Goal: Task Accomplishment & Management: Complete application form

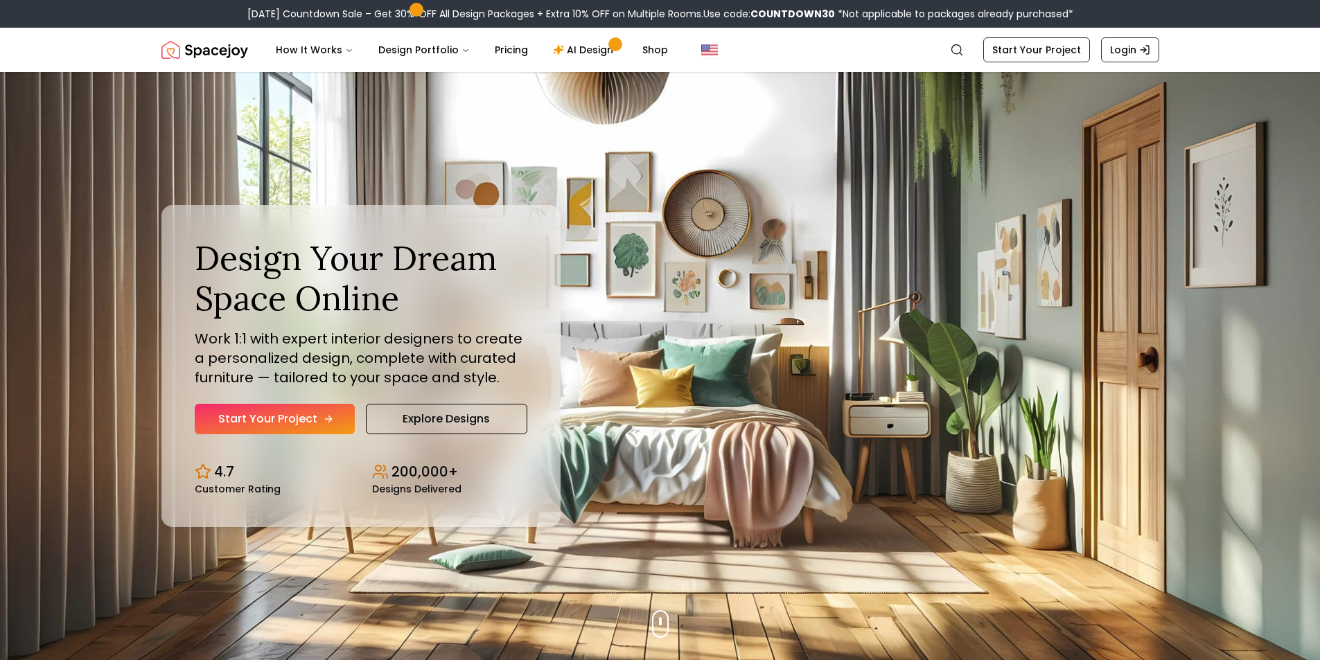
click at [285, 414] on link "Start Your Project" at bounding box center [275, 419] width 160 height 30
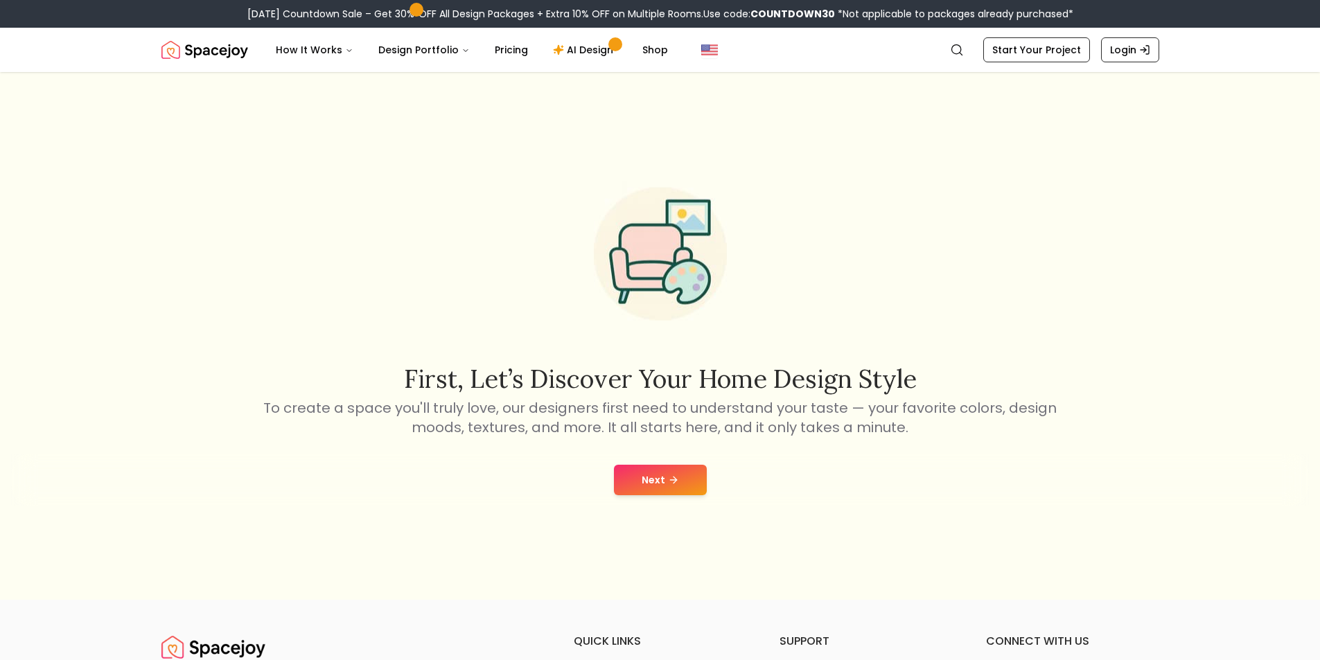
click at [646, 479] on button "Next" at bounding box center [660, 480] width 93 height 30
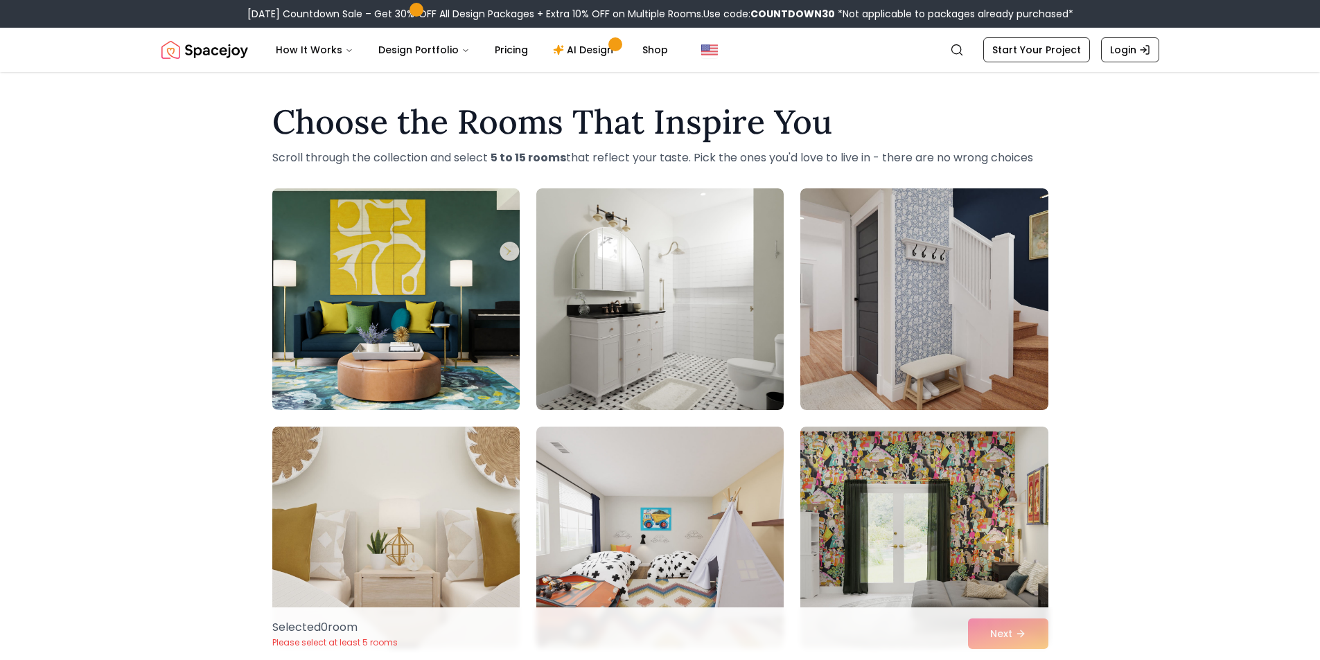
click at [458, 350] on img at bounding box center [396, 299] width 260 height 233
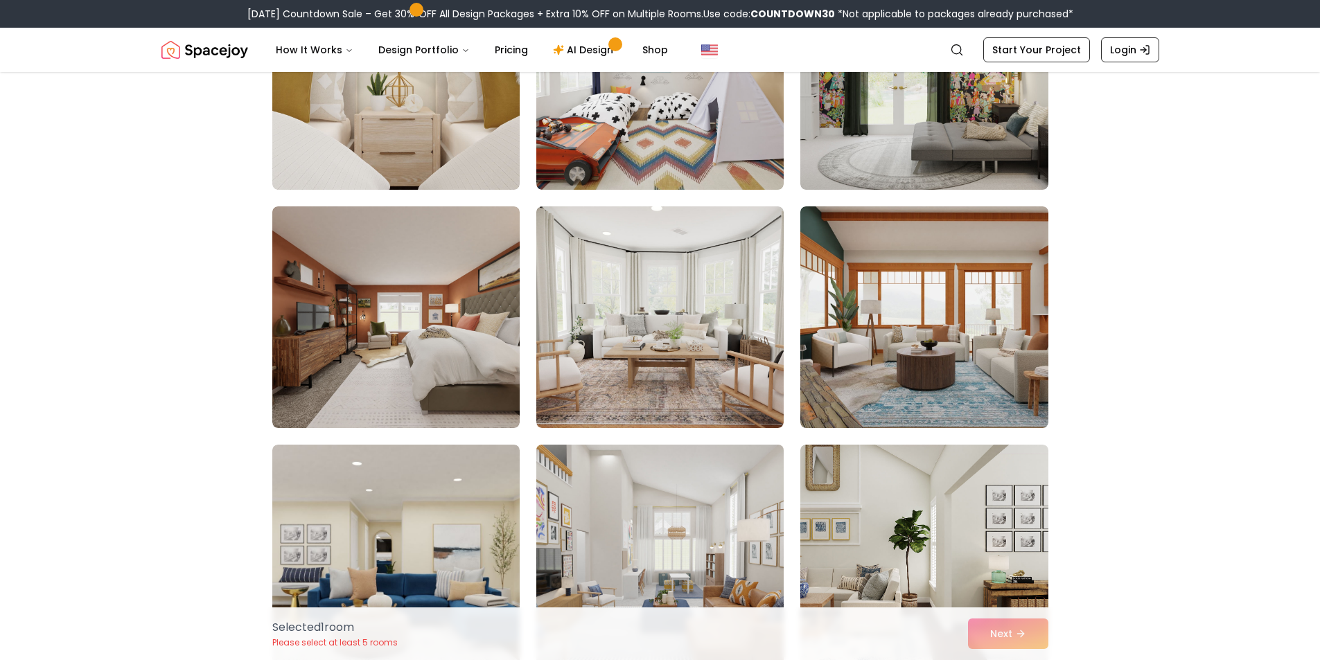
scroll to position [693, 0]
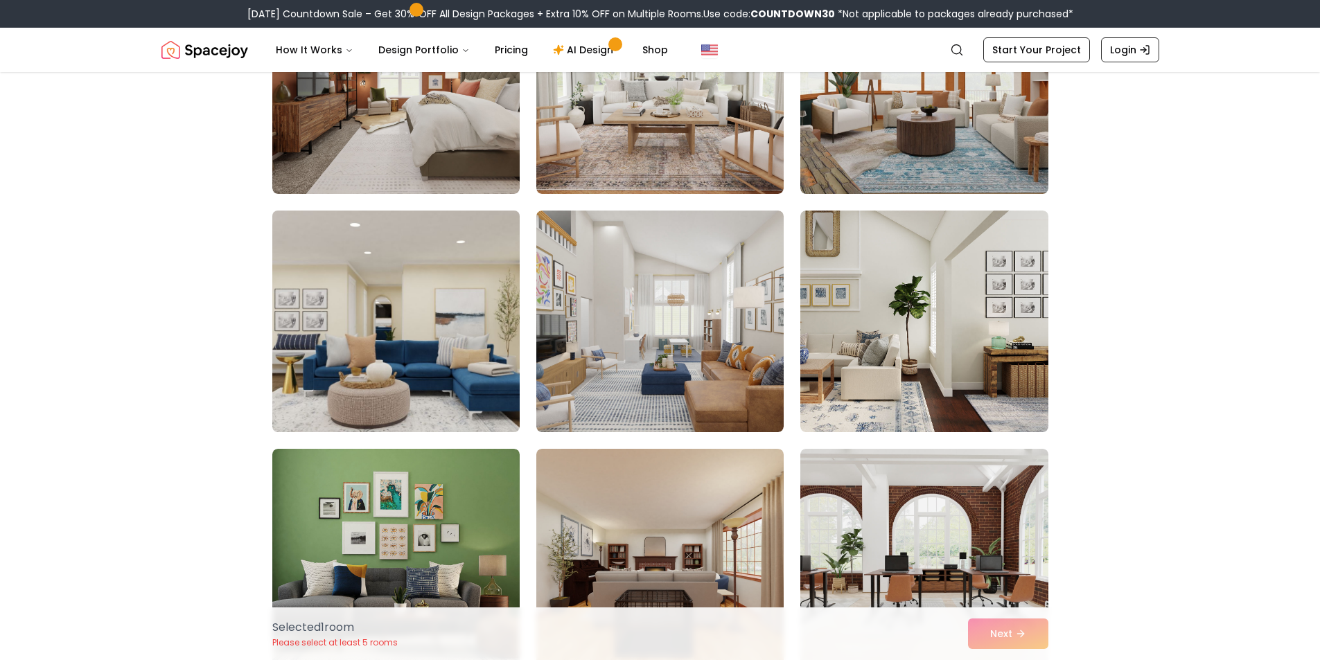
click at [459, 342] on img at bounding box center [396, 321] width 260 height 233
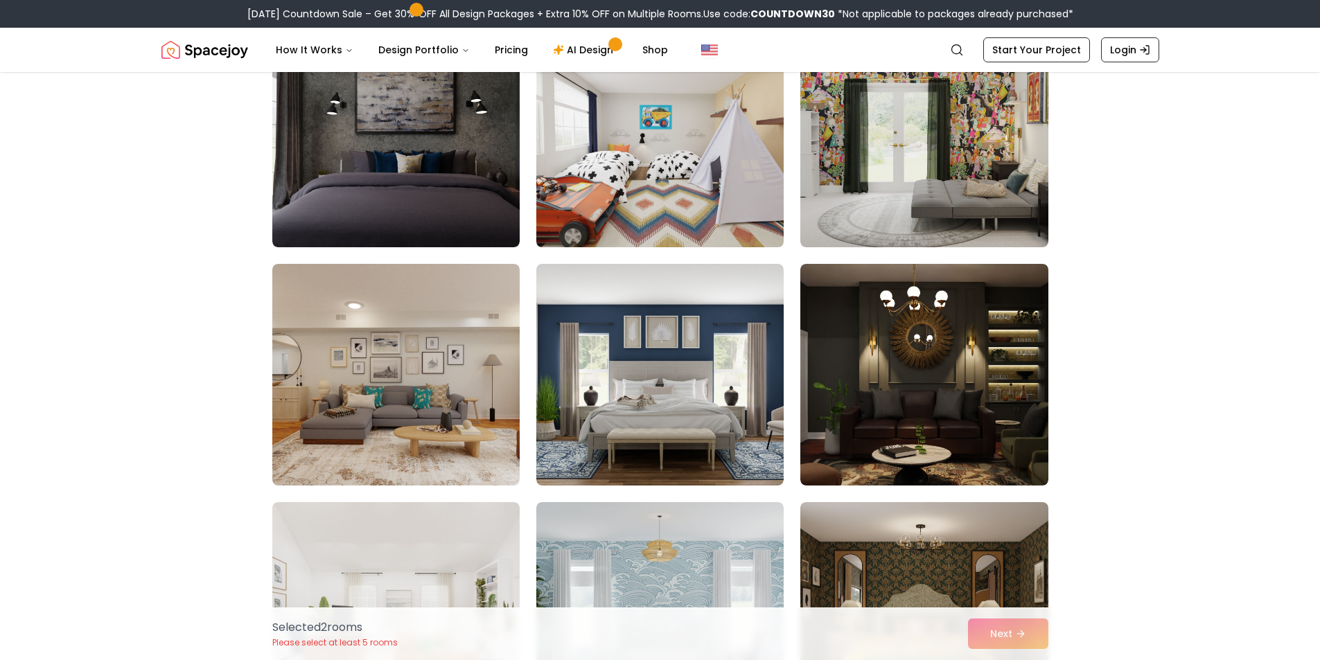
scroll to position [3741, 0]
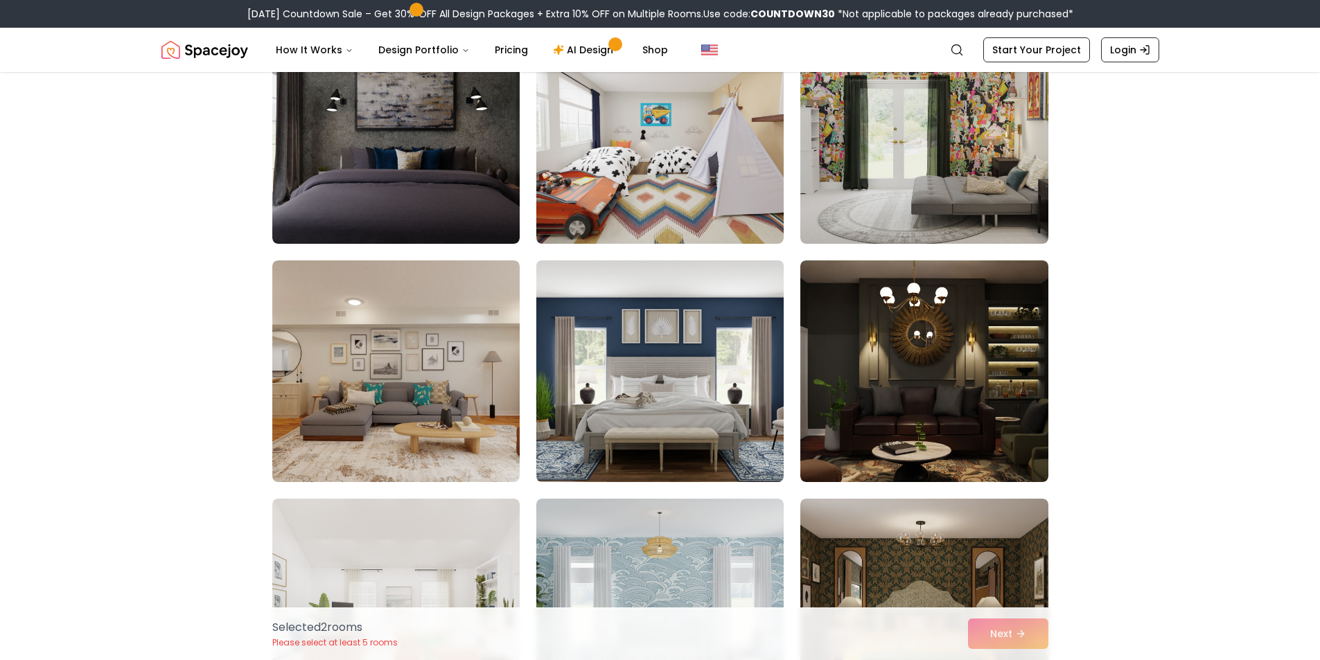
click at [646, 371] on img at bounding box center [660, 371] width 260 height 233
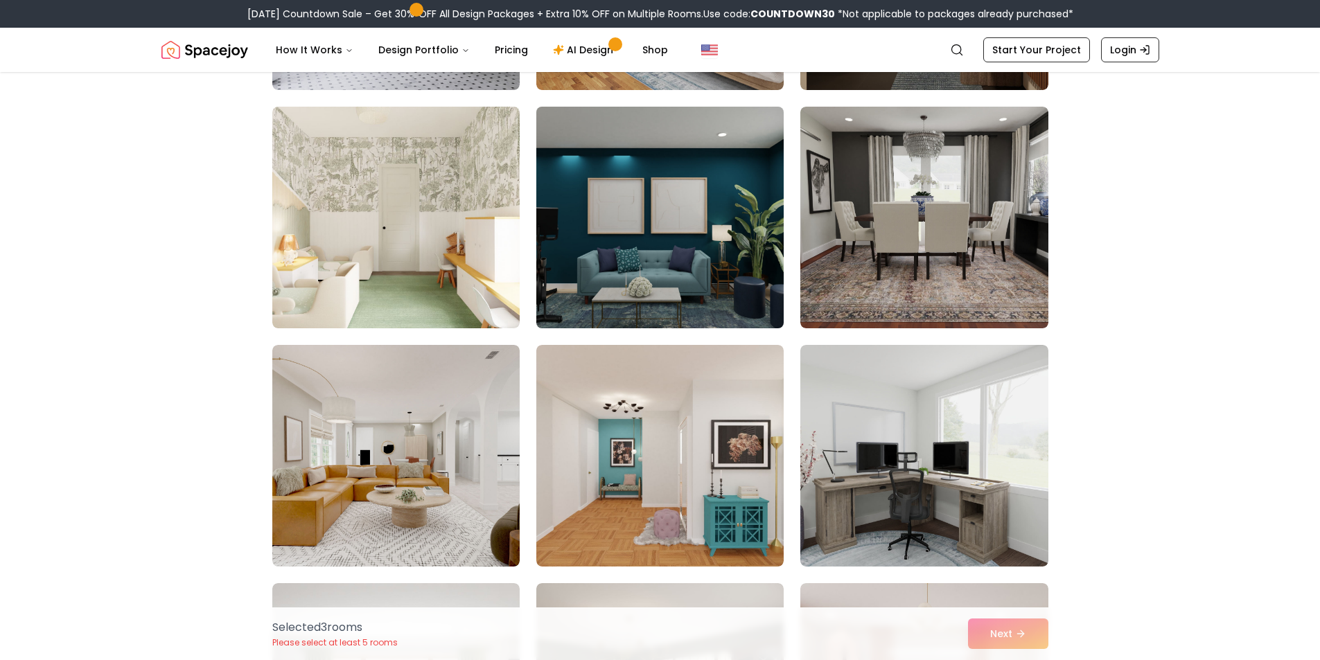
scroll to position [4850, 0]
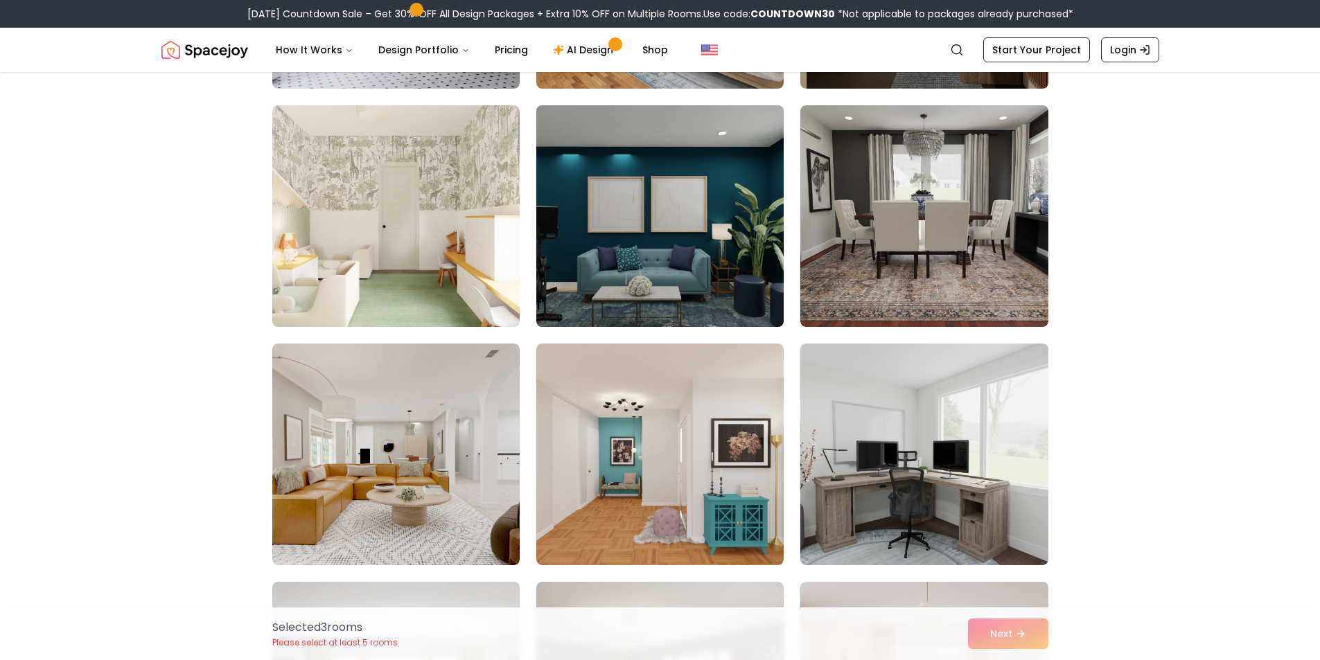
click at [649, 188] on img at bounding box center [660, 216] width 260 height 233
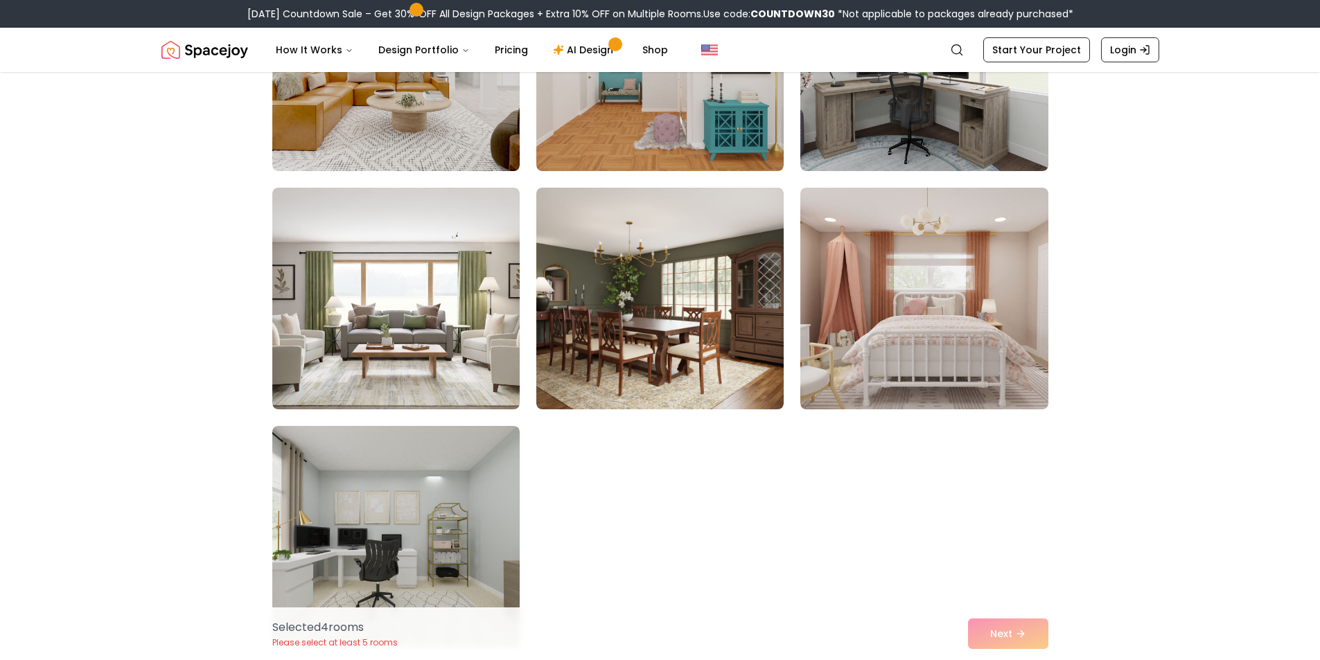
scroll to position [5266, 0]
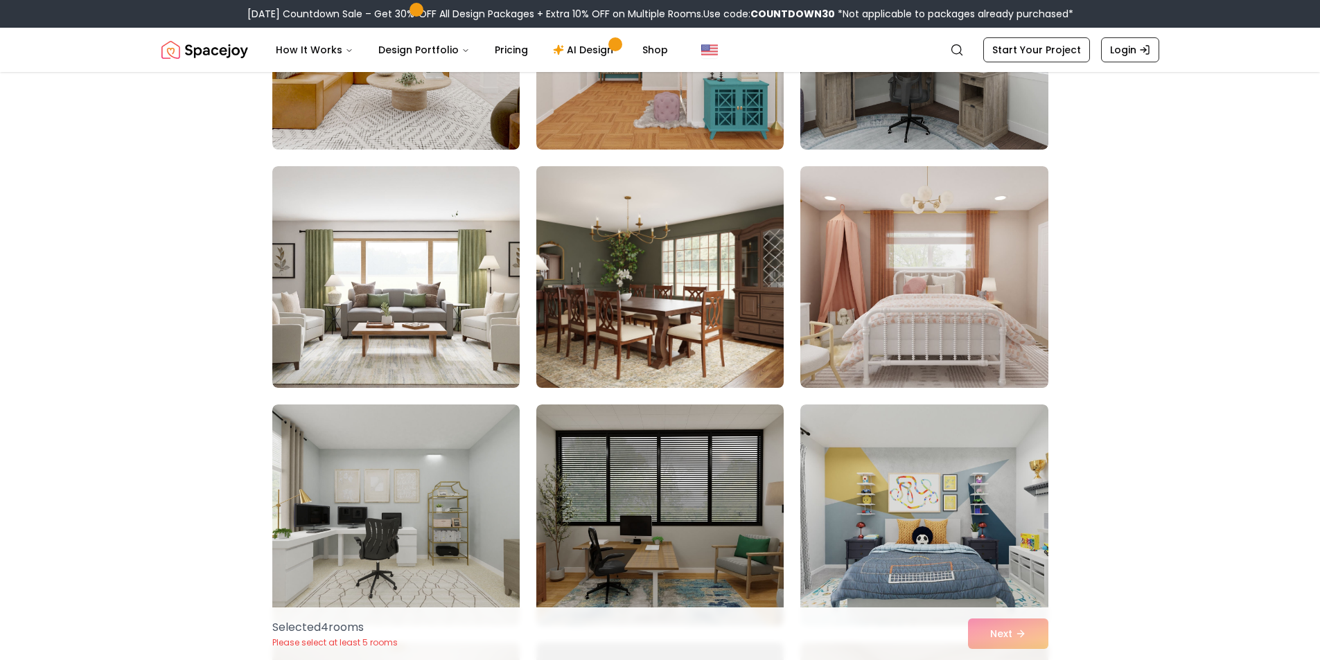
click at [650, 310] on img at bounding box center [660, 277] width 260 height 233
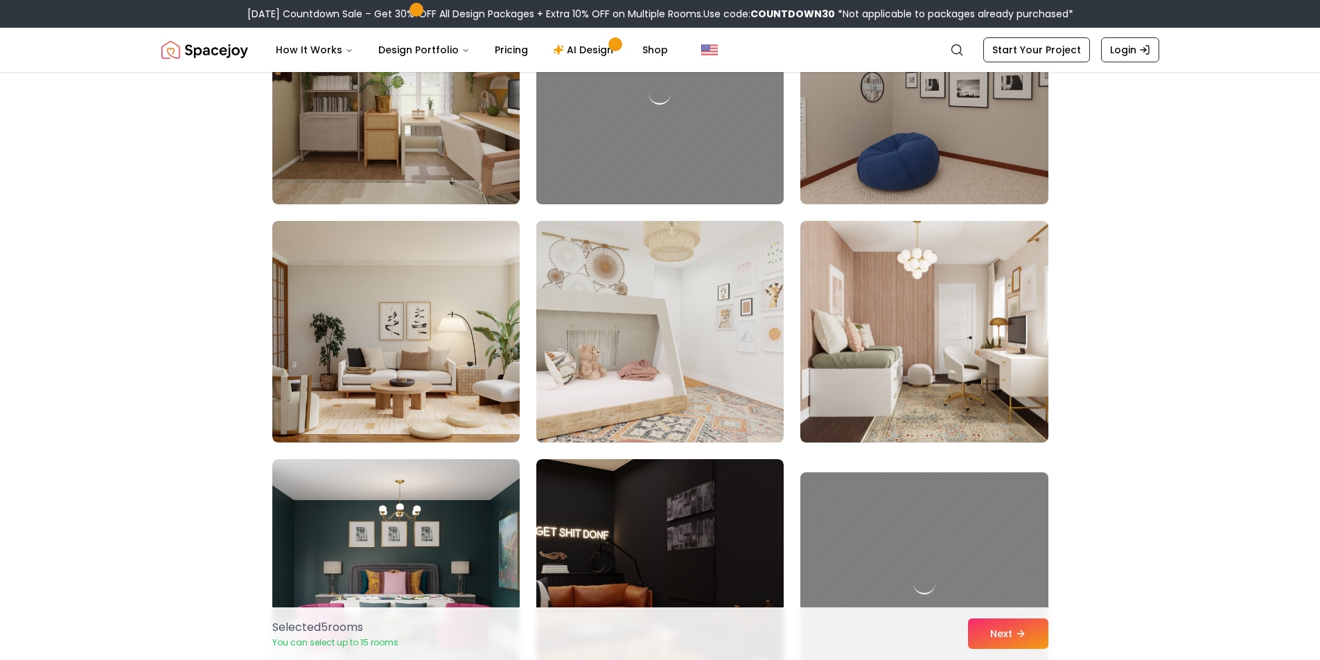
scroll to position [5958, 0]
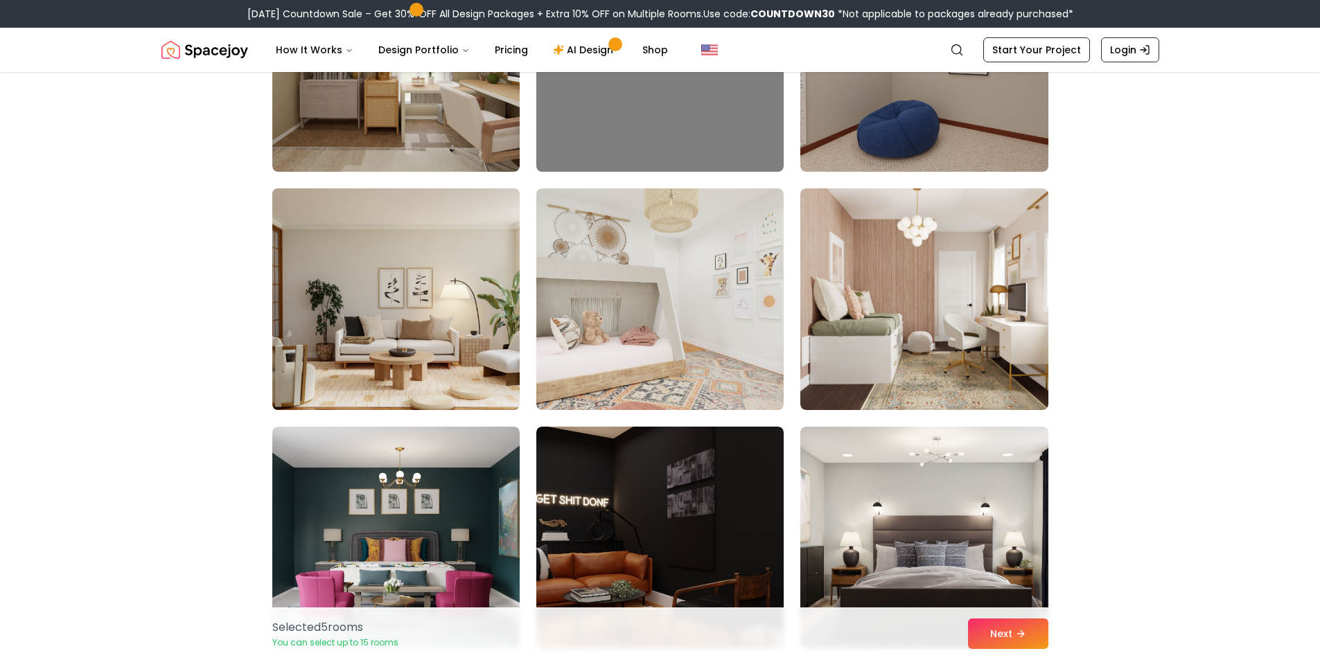
click at [455, 323] on img at bounding box center [396, 299] width 260 height 233
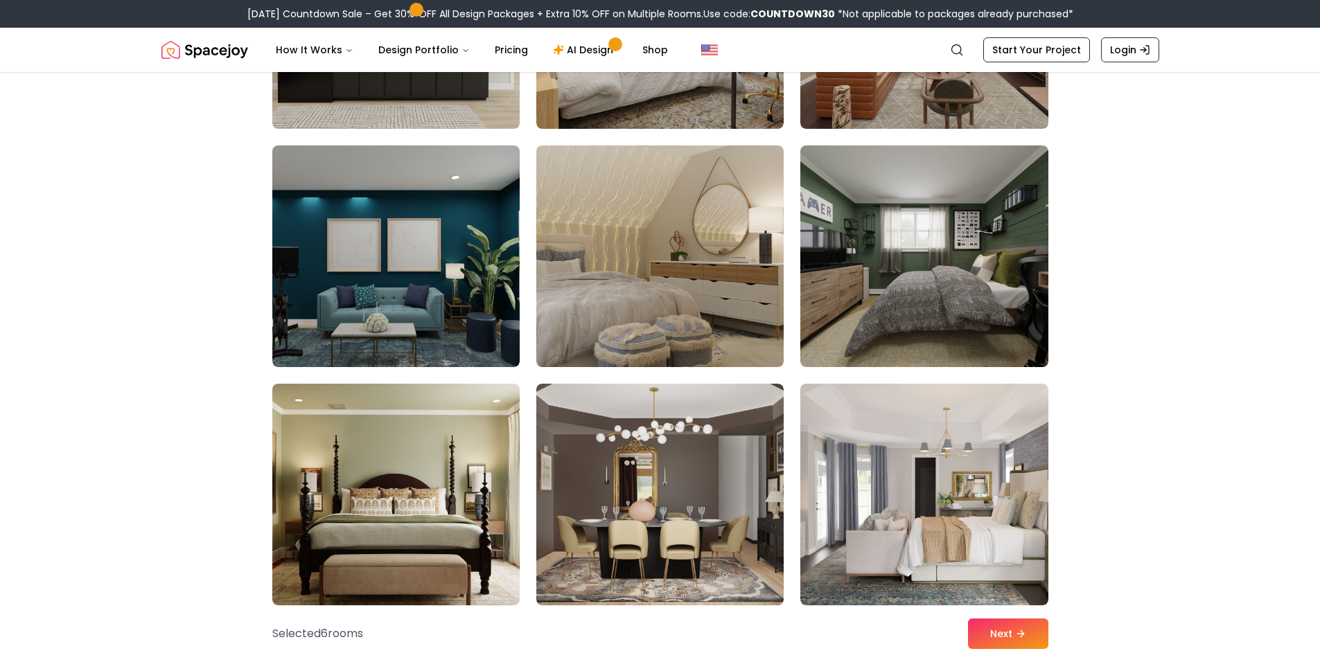
scroll to position [6720, 0]
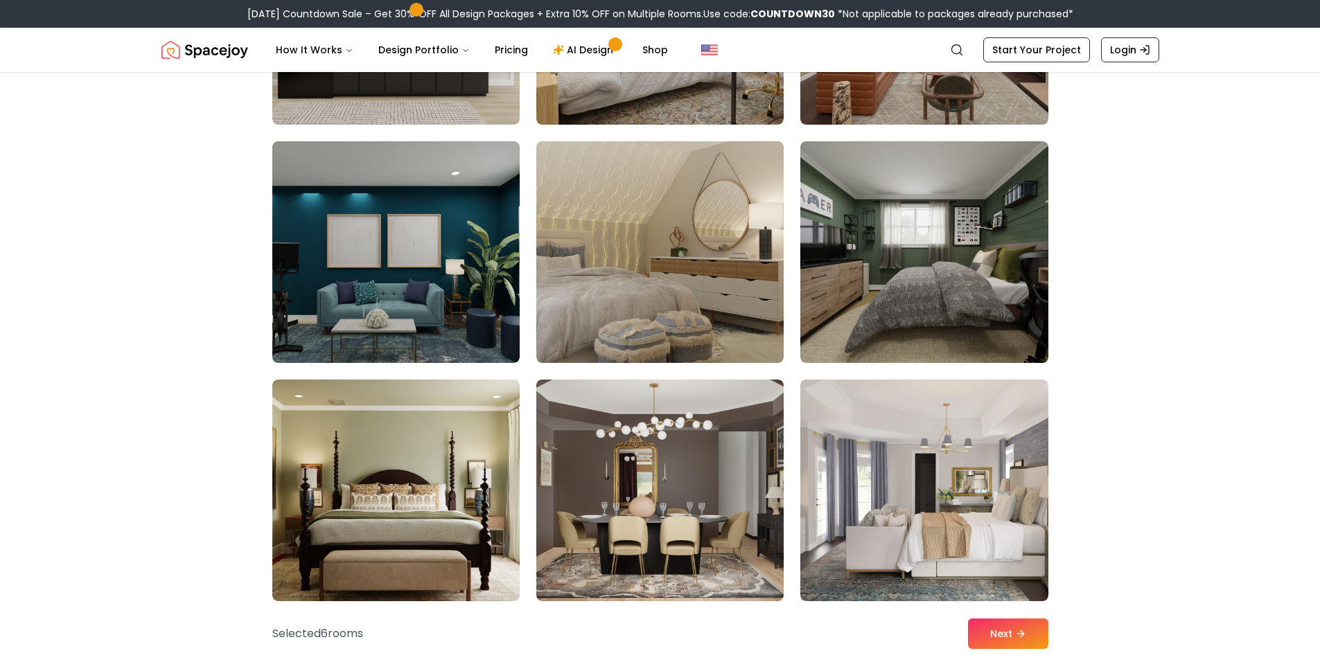
click at [468, 310] on img at bounding box center [395, 252] width 247 height 222
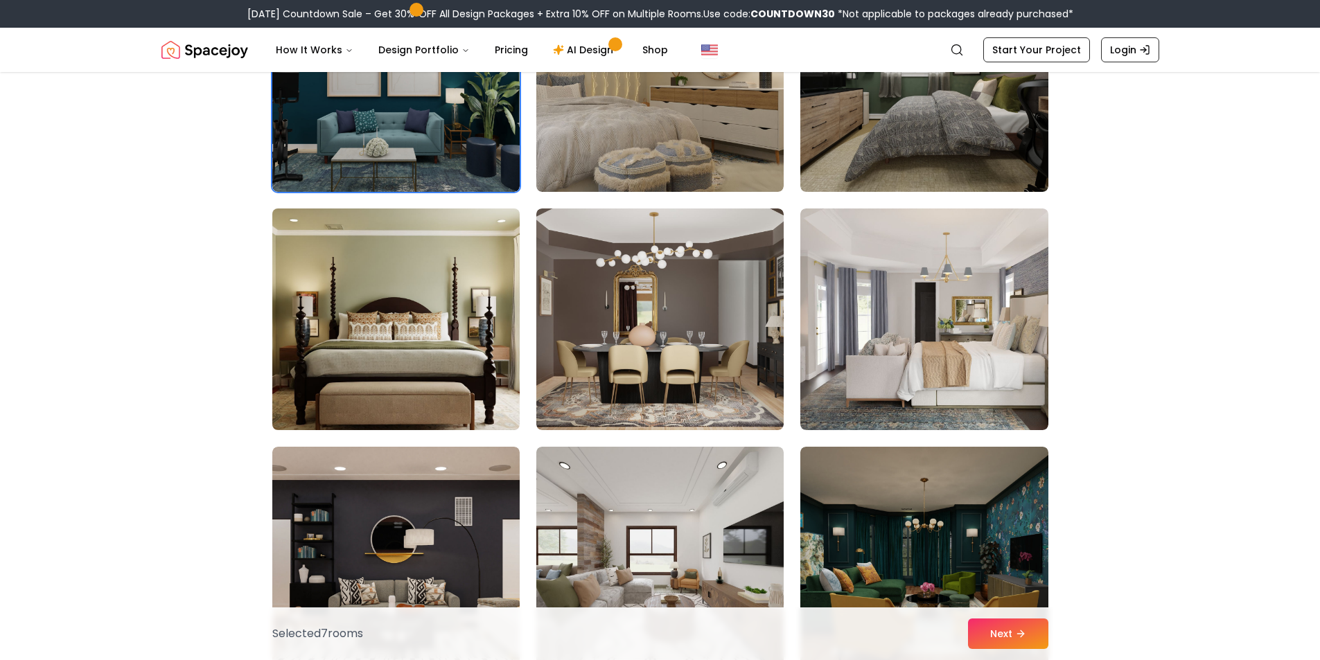
scroll to position [6928, 0]
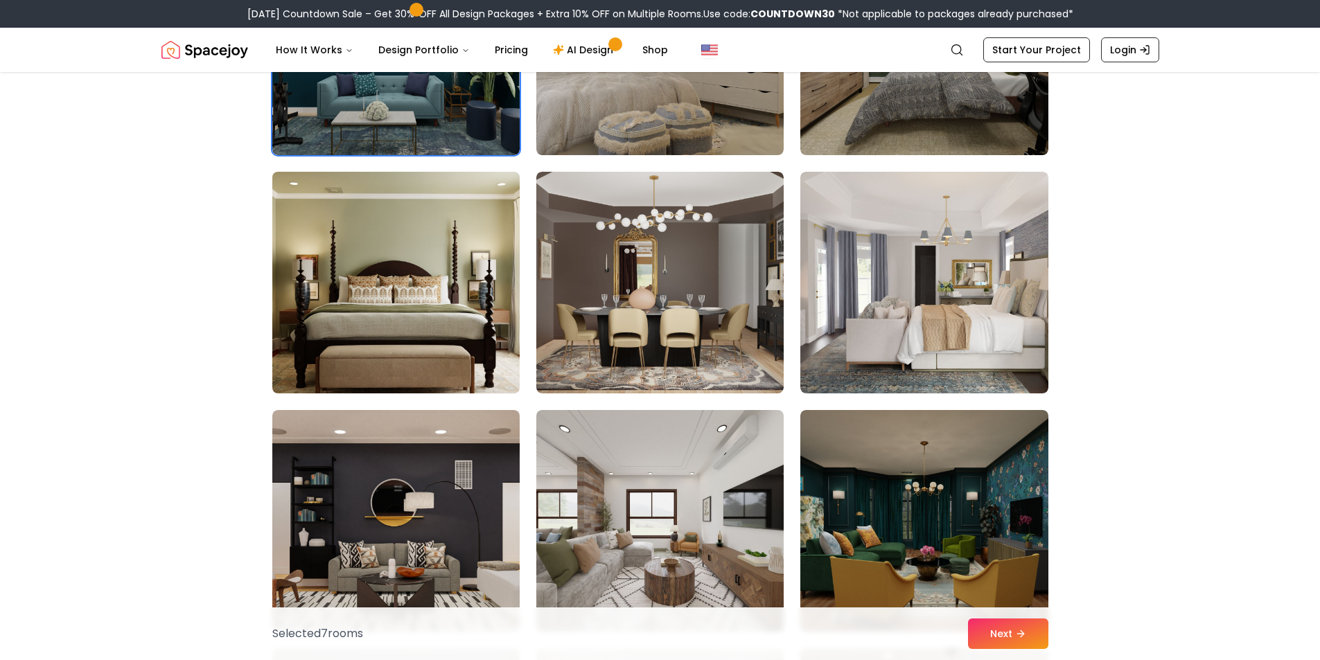
click at [472, 306] on img at bounding box center [396, 282] width 260 height 233
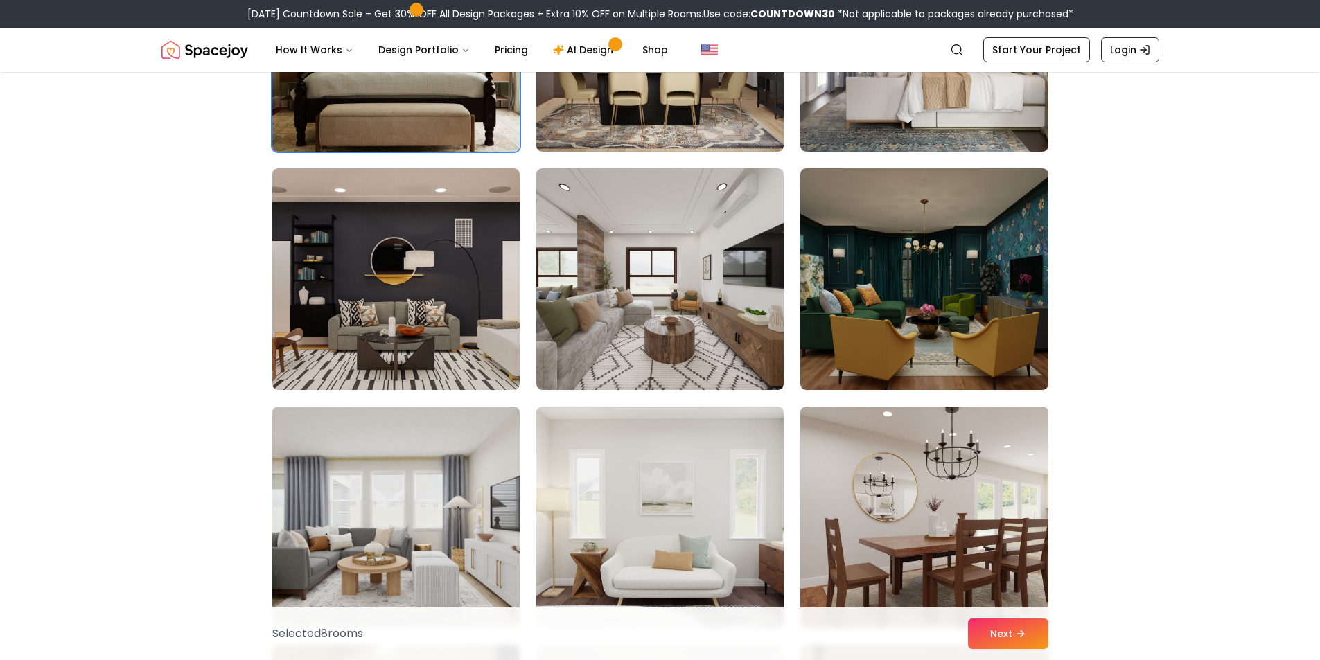
scroll to position [7205, 0]
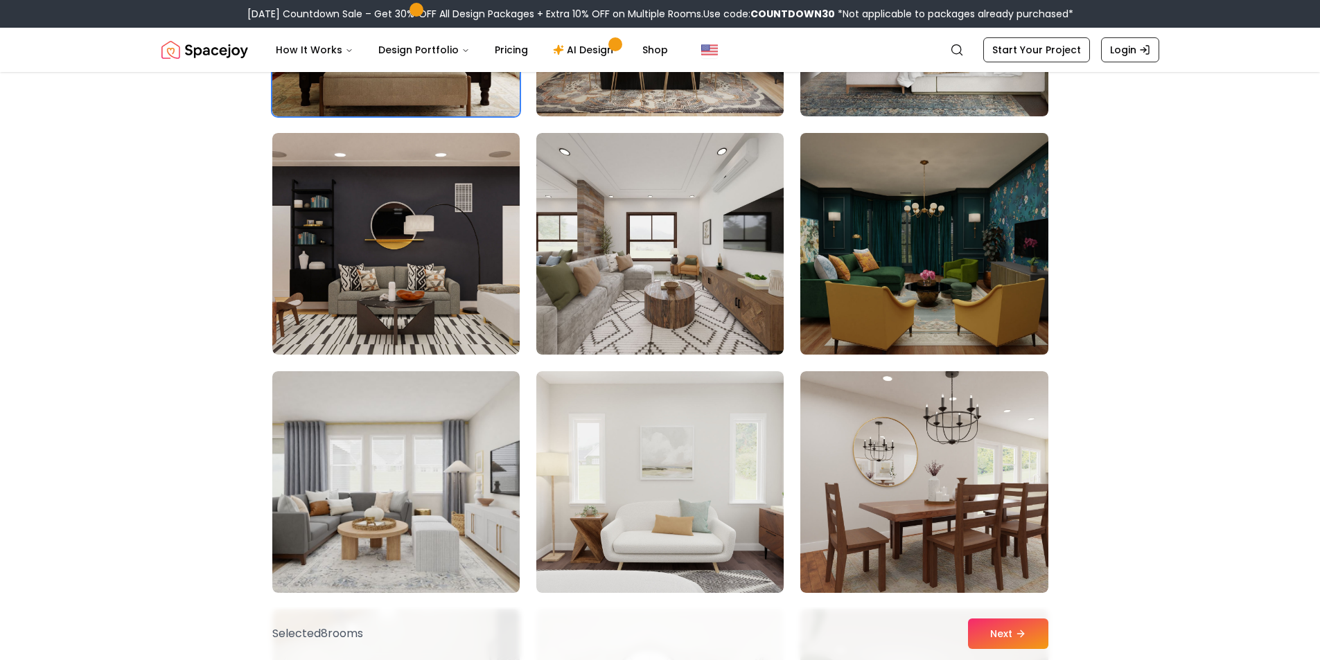
click at [896, 291] on img at bounding box center [924, 243] width 260 height 233
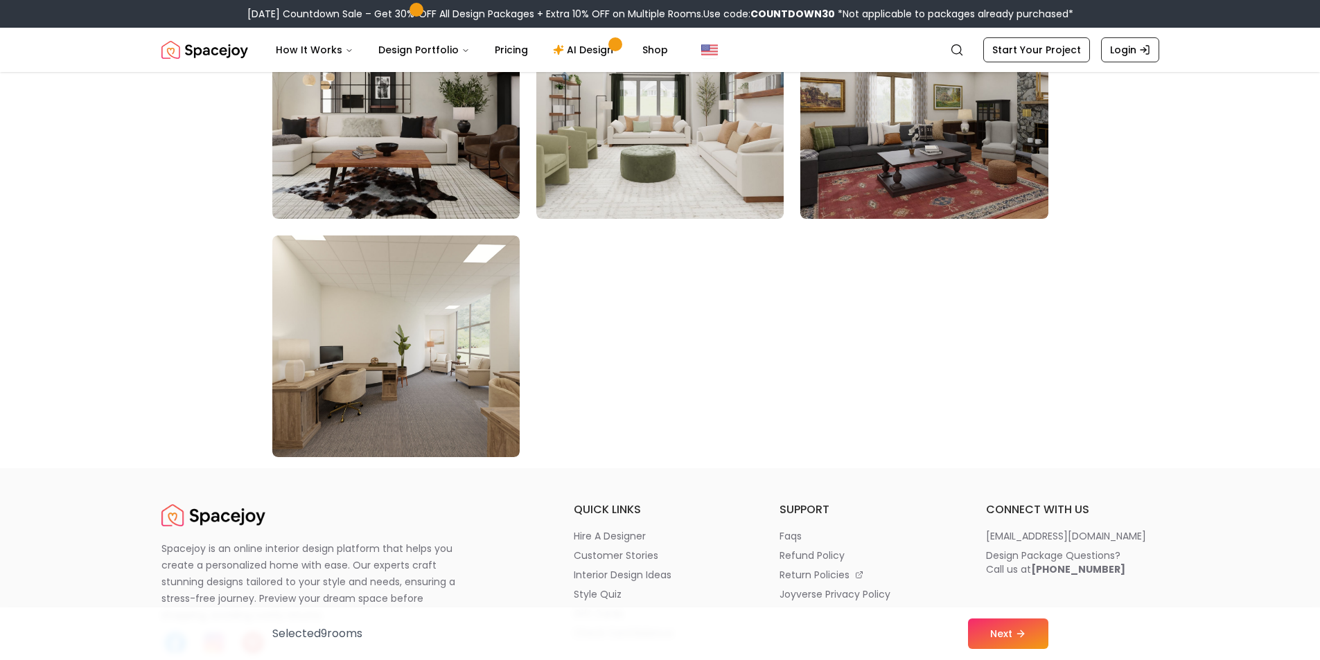
scroll to position [7829, 0]
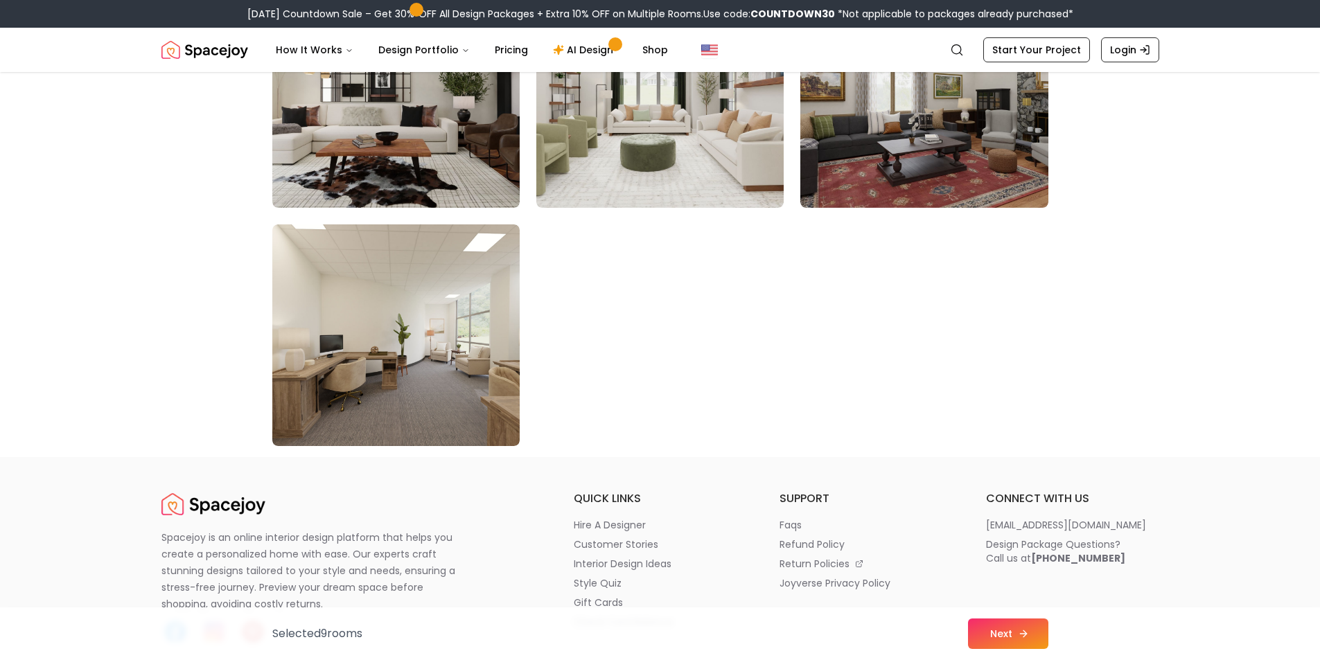
click at [1018, 637] on icon at bounding box center [1023, 633] width 11 height 11
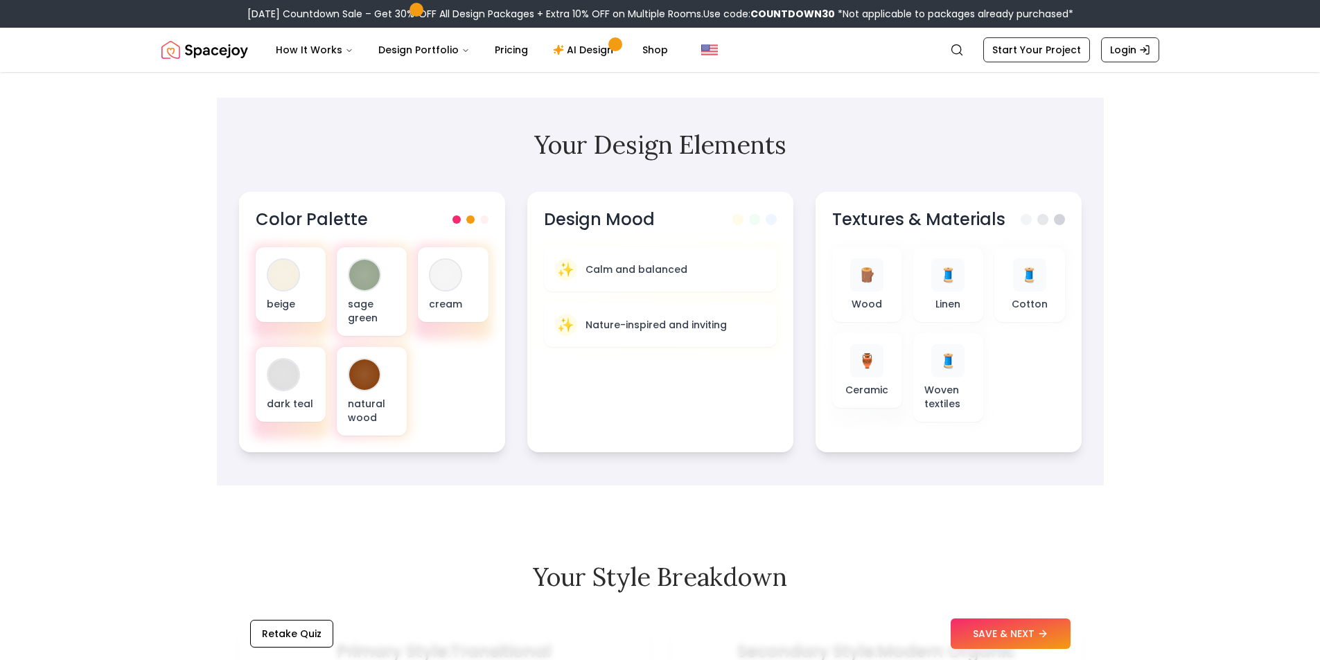
scroll to position [416, 0]
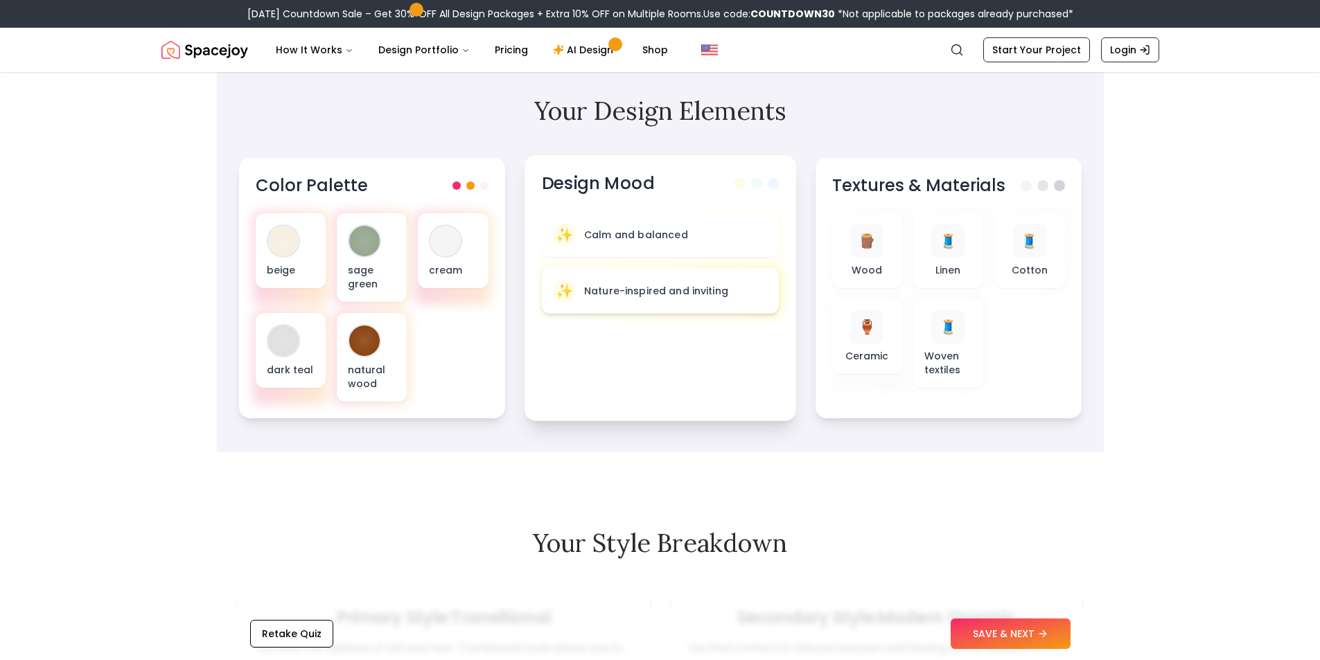
click at [707, 299] on div "✨ Nature-inspired and inviting" at bounding box center [659, 291] width 215 height 23
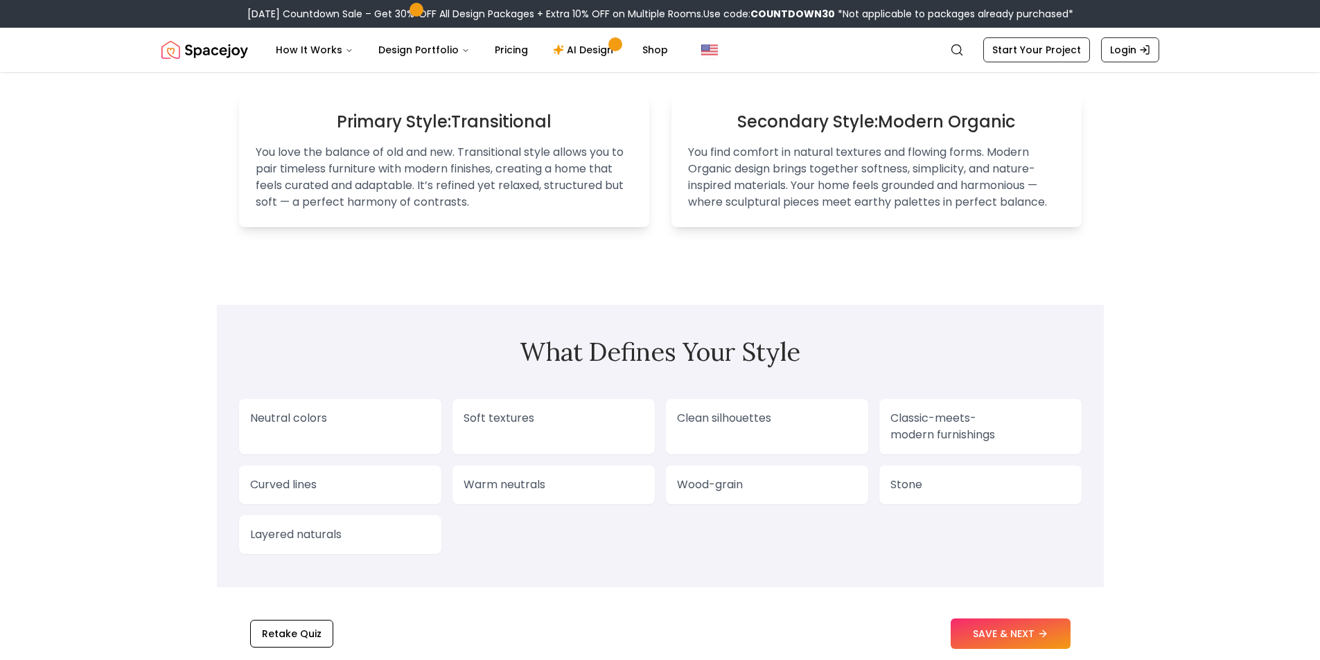
scroll to position [901, 0]
